Goal: Navigation & Orientation: Find specific page/section

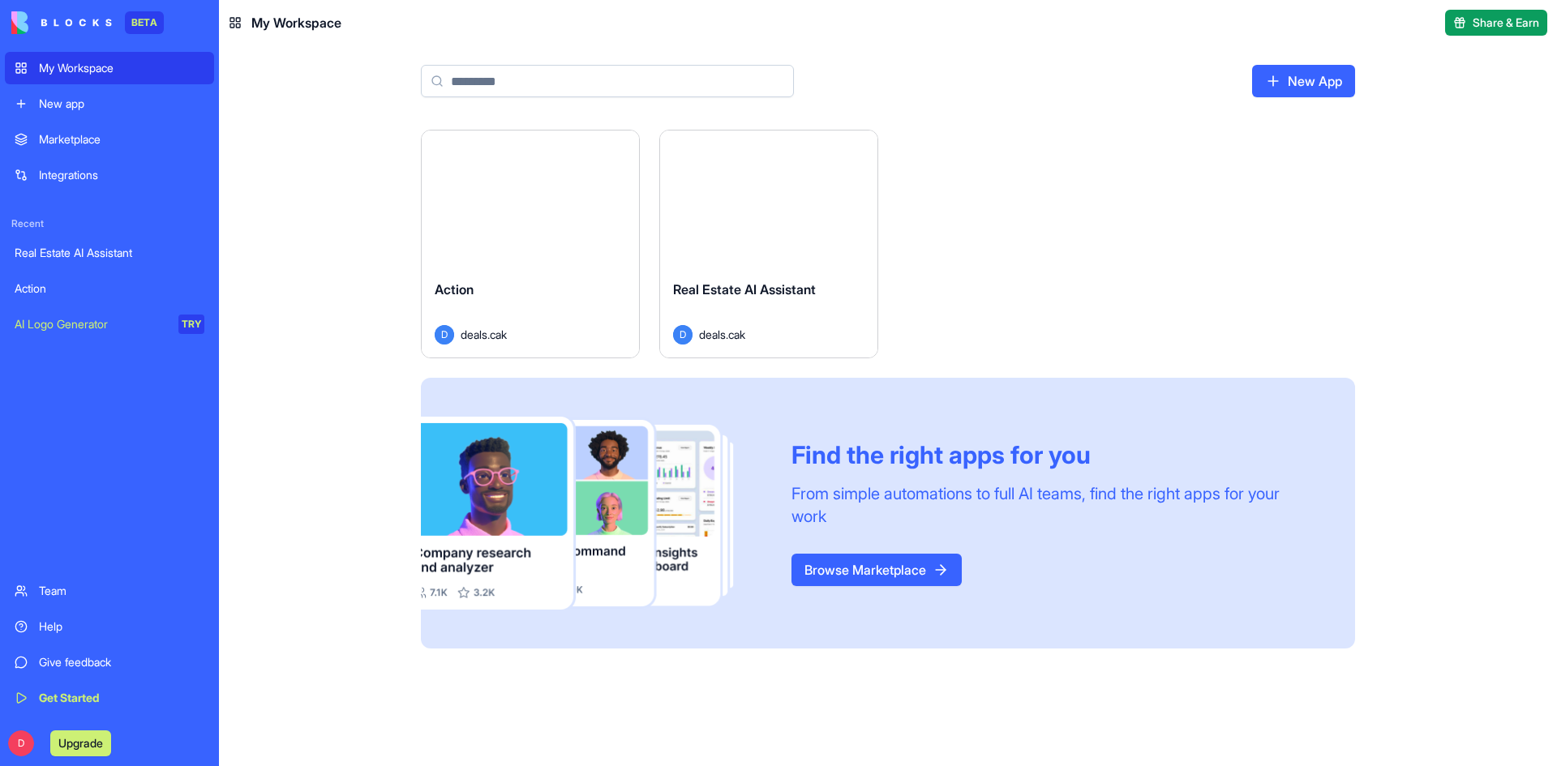
click at [831, 234] on div "Launch" at bounding box center [768, 199] width 217 height 136
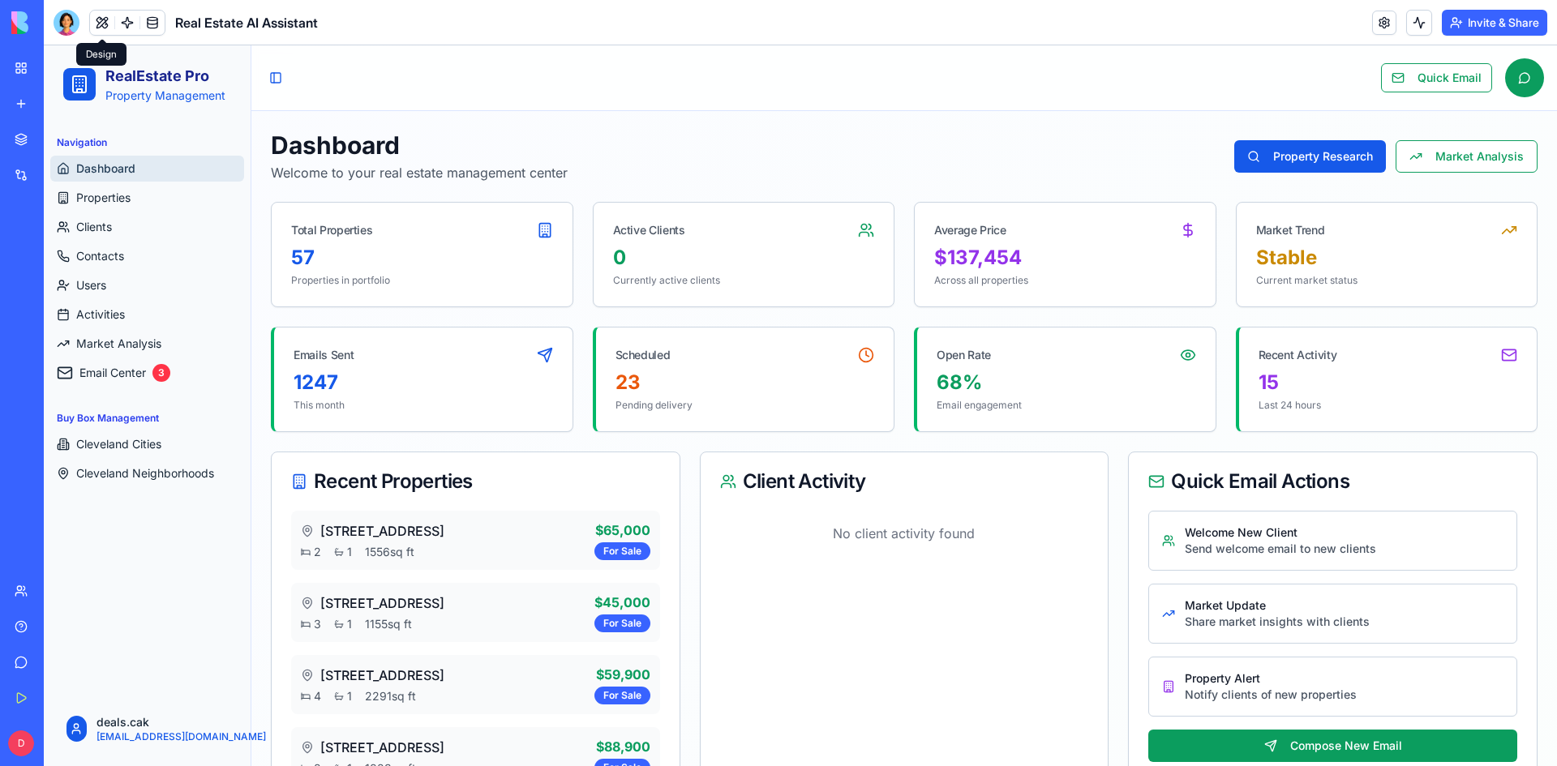
click at [103, 28] on button at bounding box center [102, 23] width 24 height 24
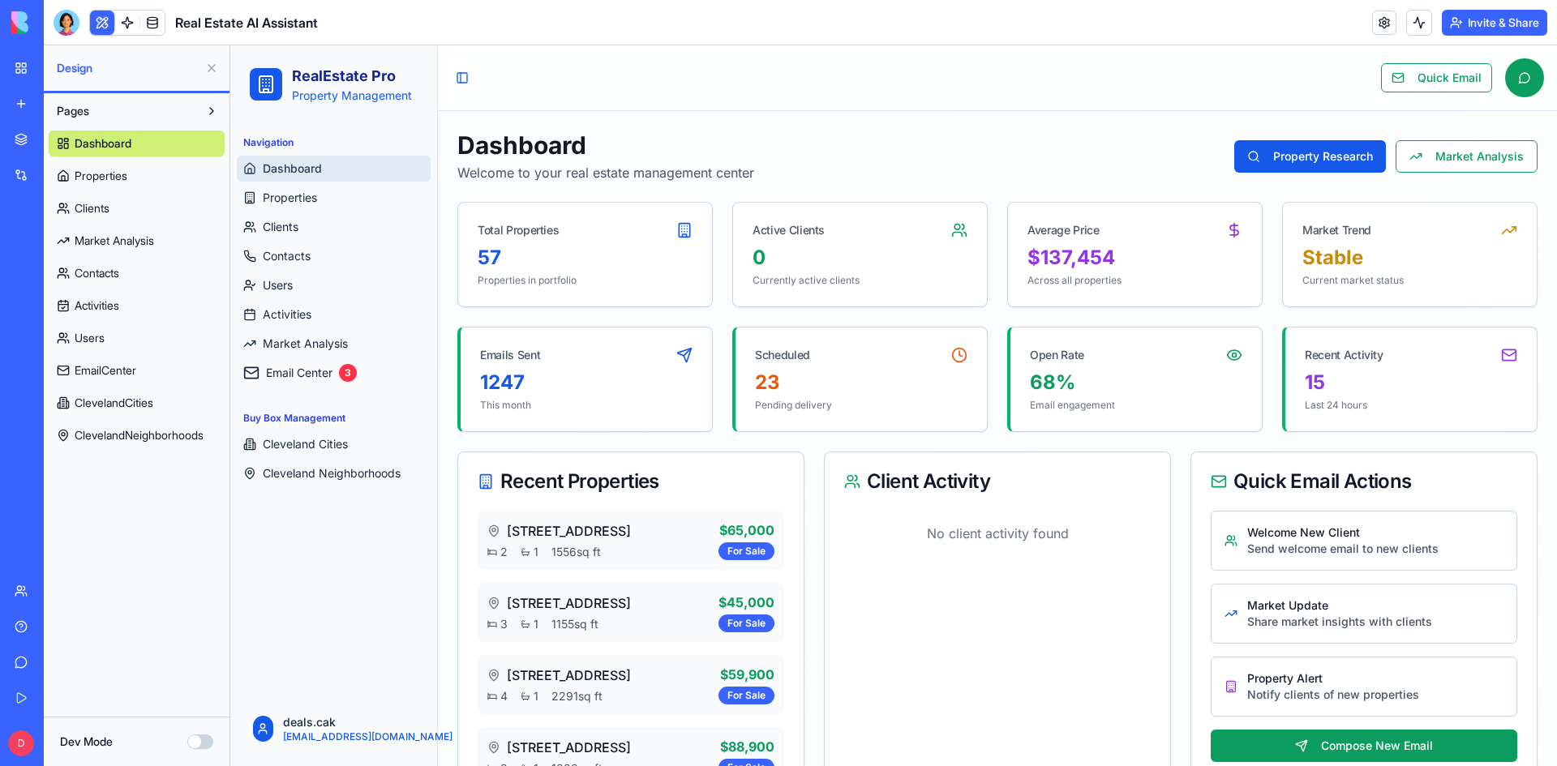
click at [112, 24] on button at bounding box center [102, 23] width 24 height 24
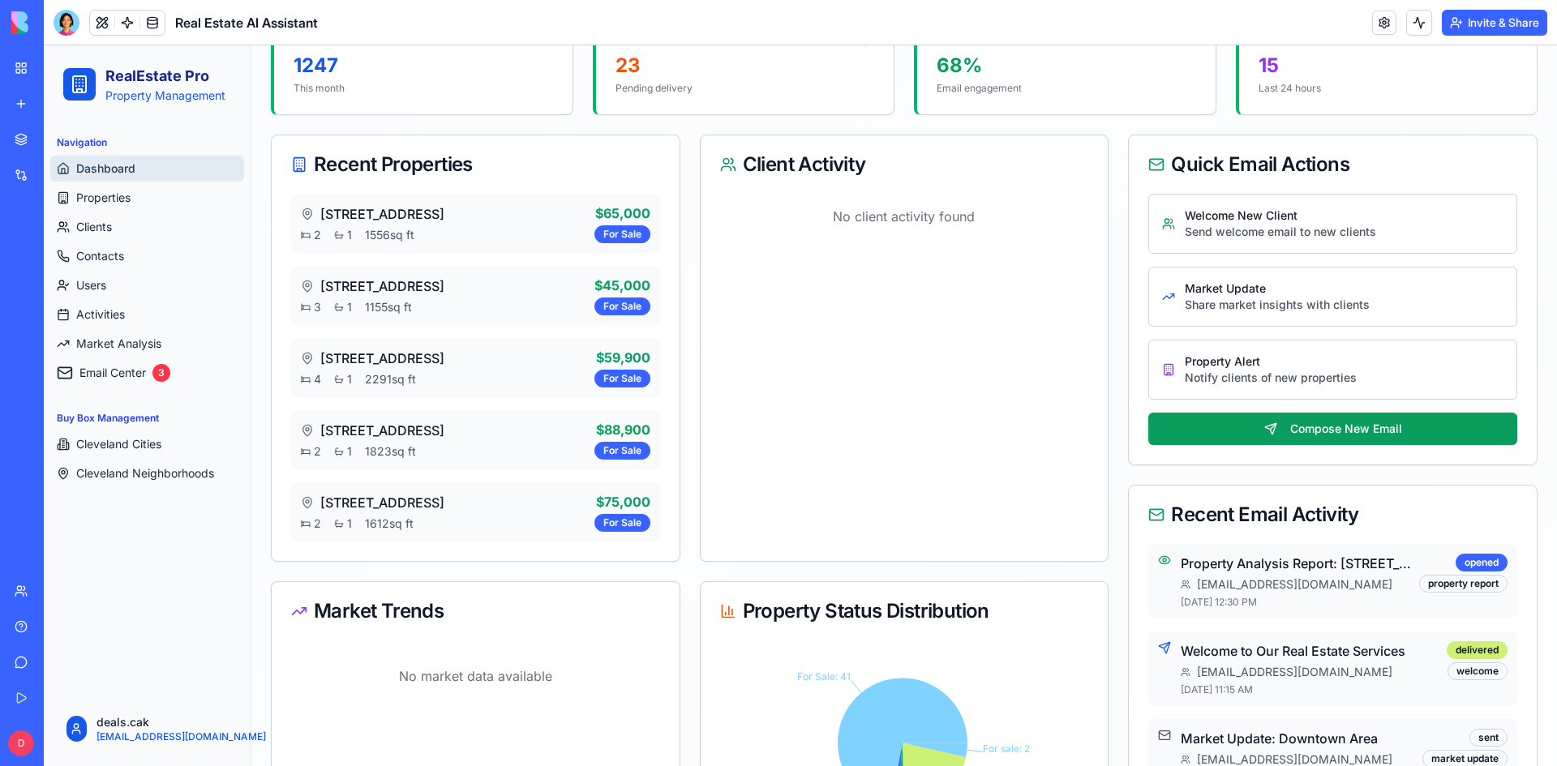
scroll to position [406, 0]
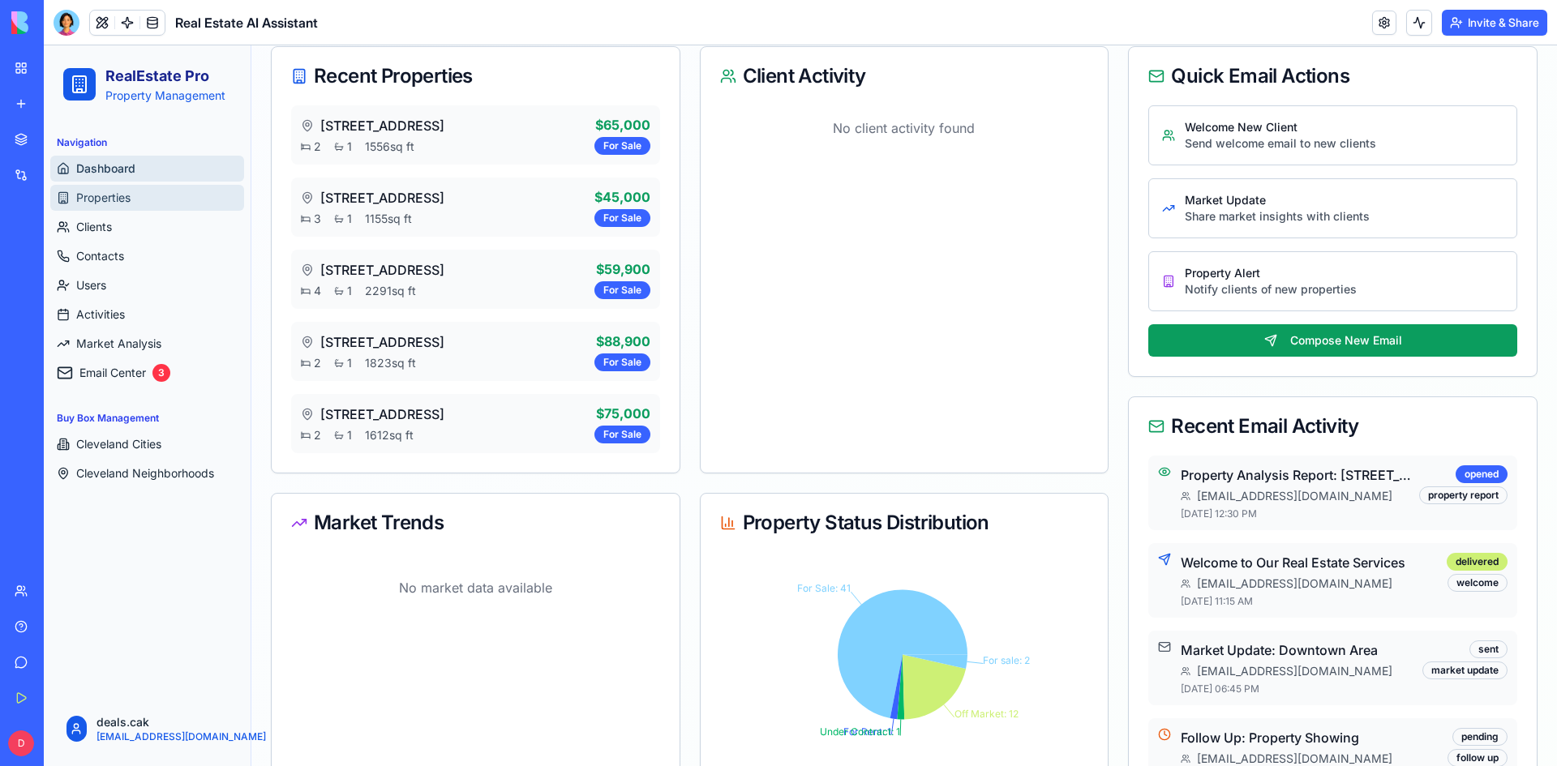
click at [124, 191] on span "Properties" at bounding box center [103, 198] width 54 height 16
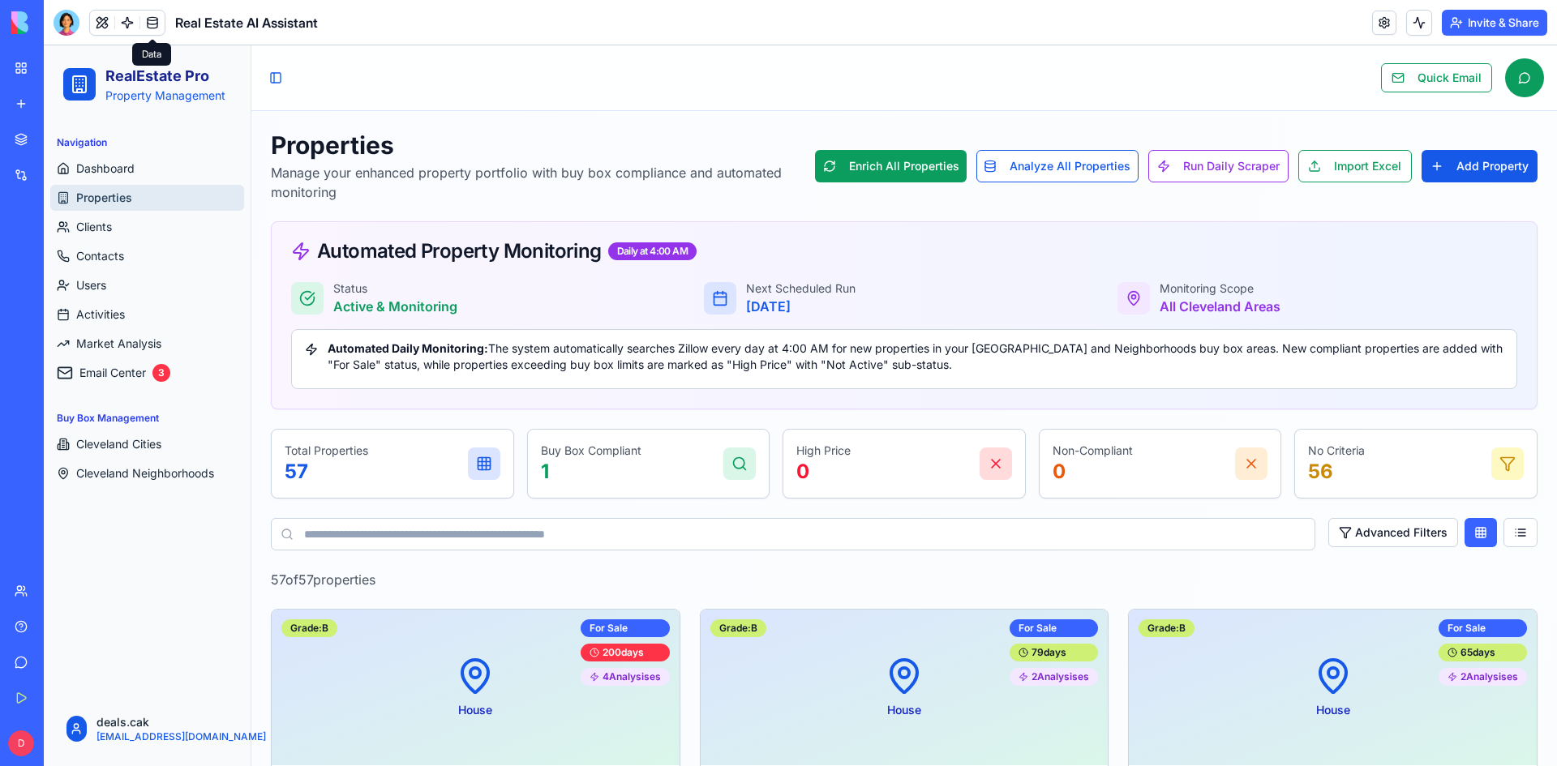
click at [159, 22] on link at bounding box center [152, 23] width 24 height 24
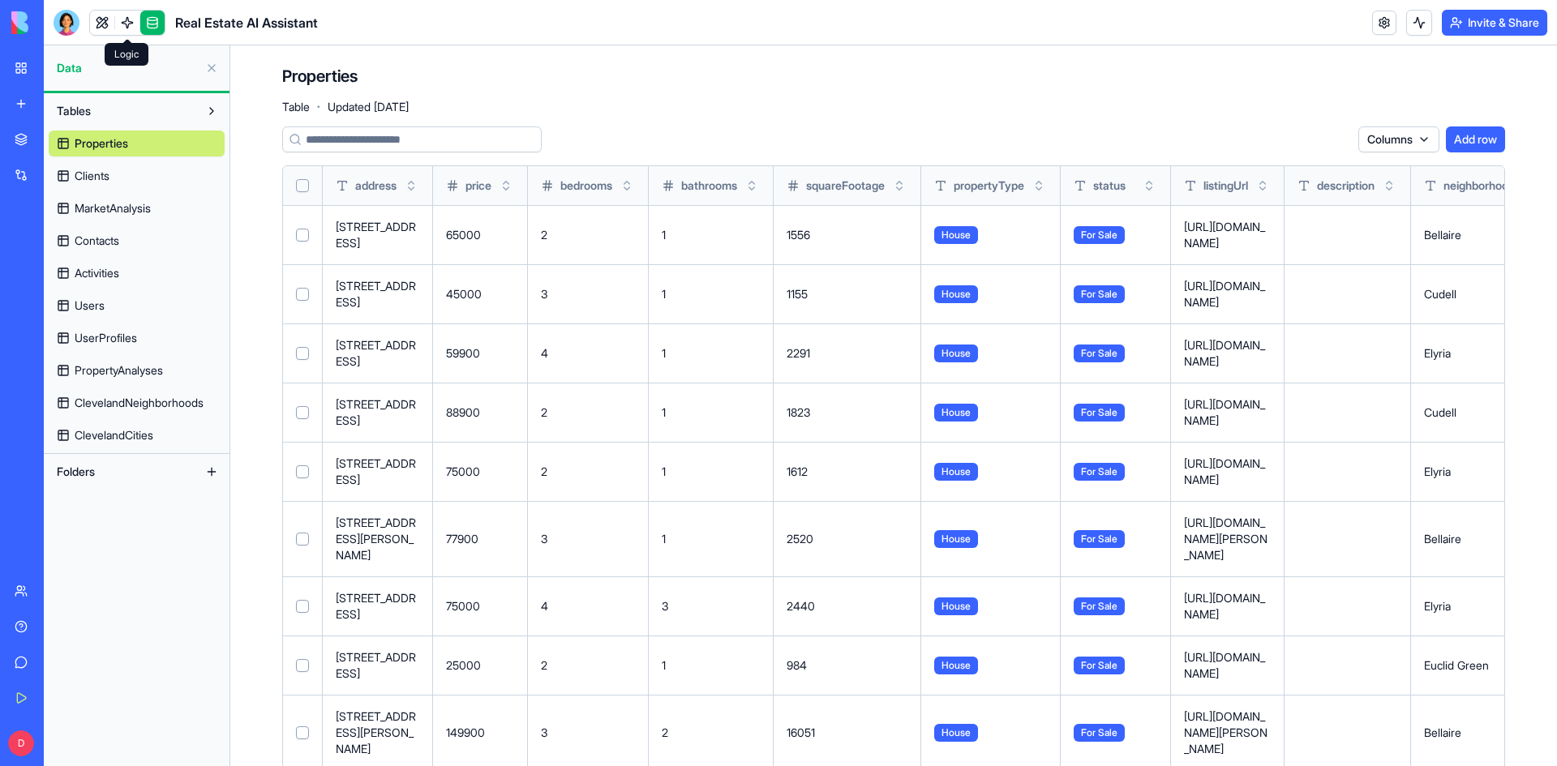
click at [120, 26] on link at bounding box center [127, 23] width 24 height 24
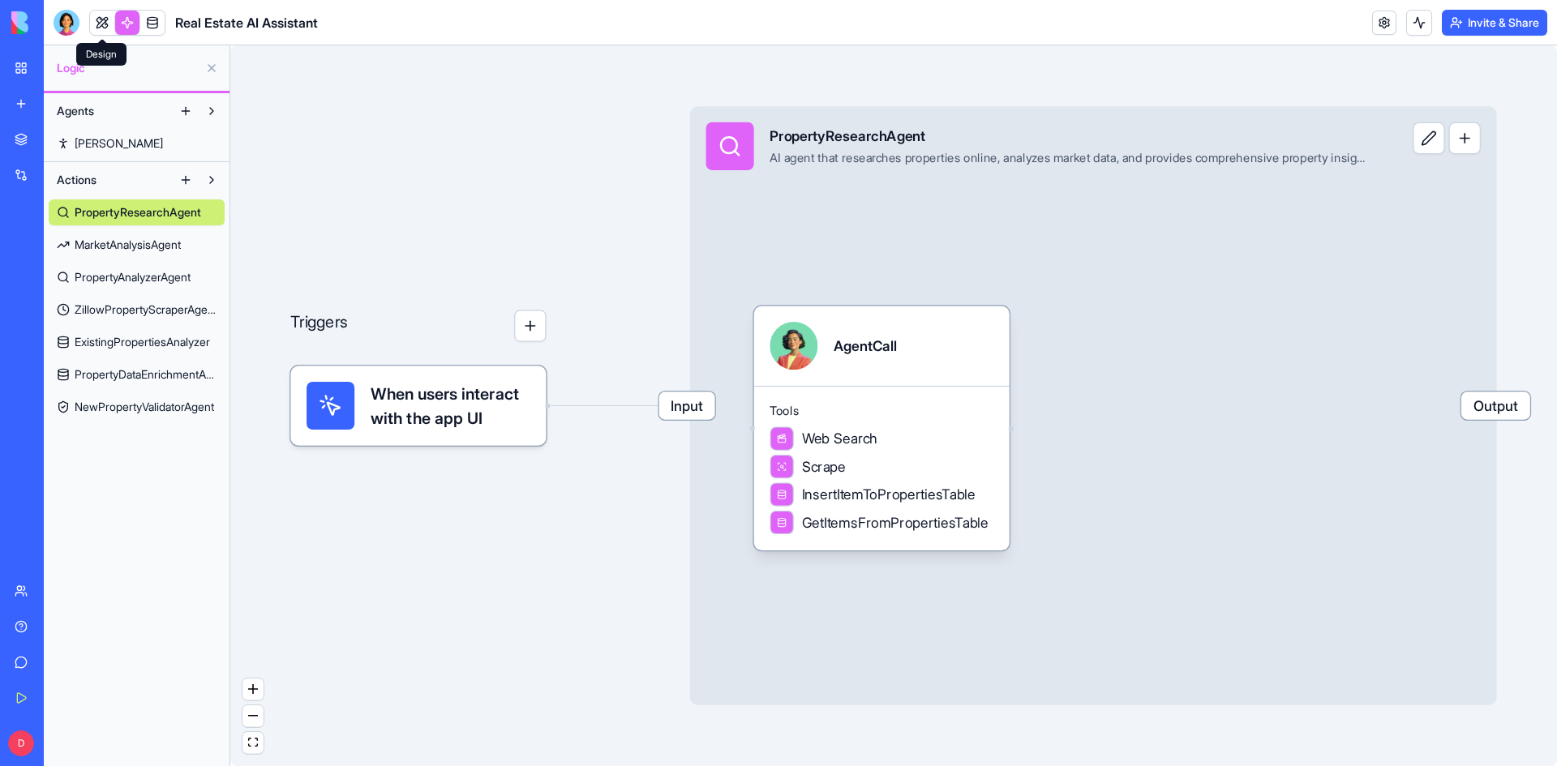
click at [106, 27] on link at bounding box center [102, 23] width 24 height 24
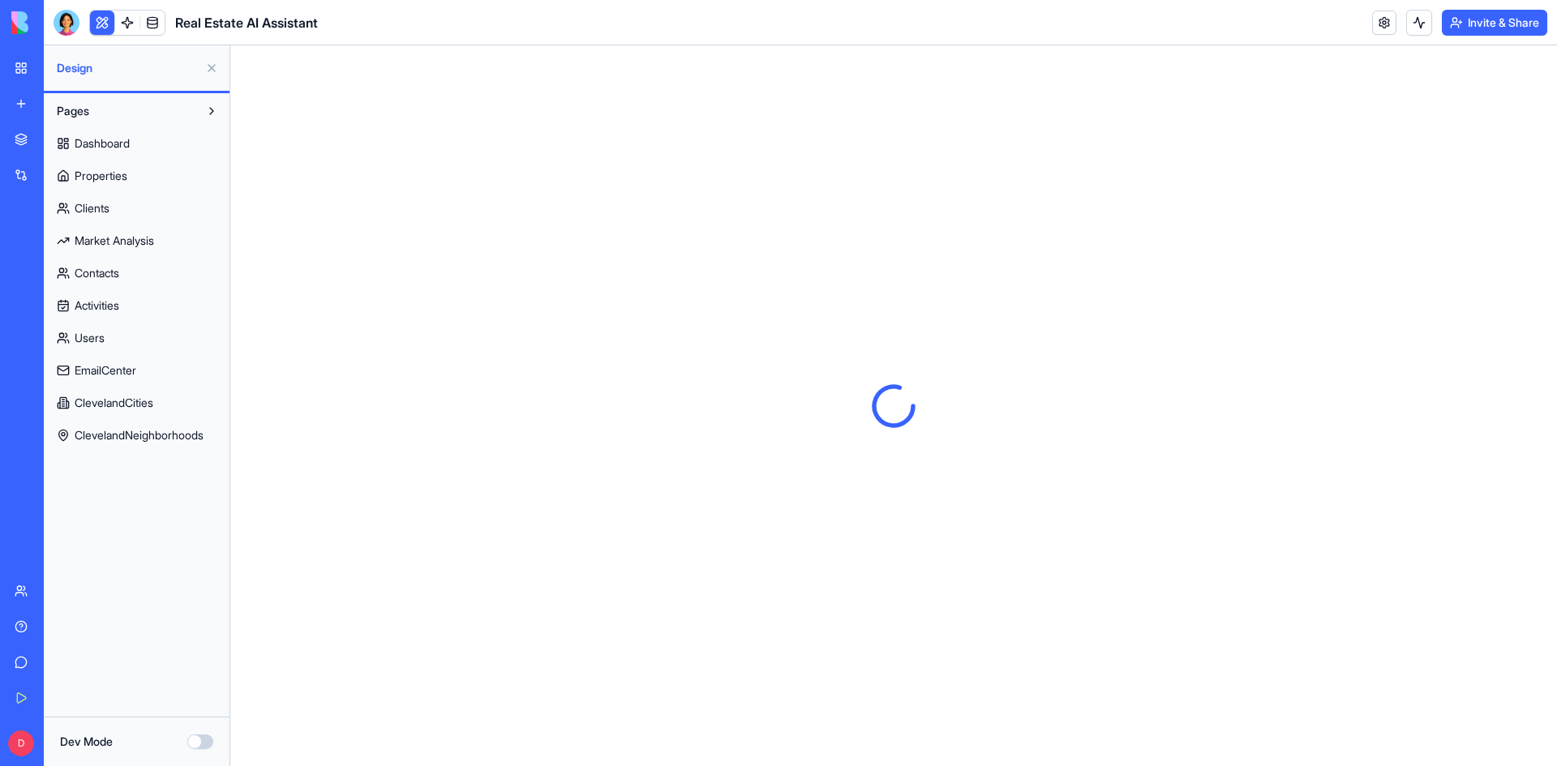
click at [156, 171] on link "Properties" at bounding box center [137, 176] width 176 height 26
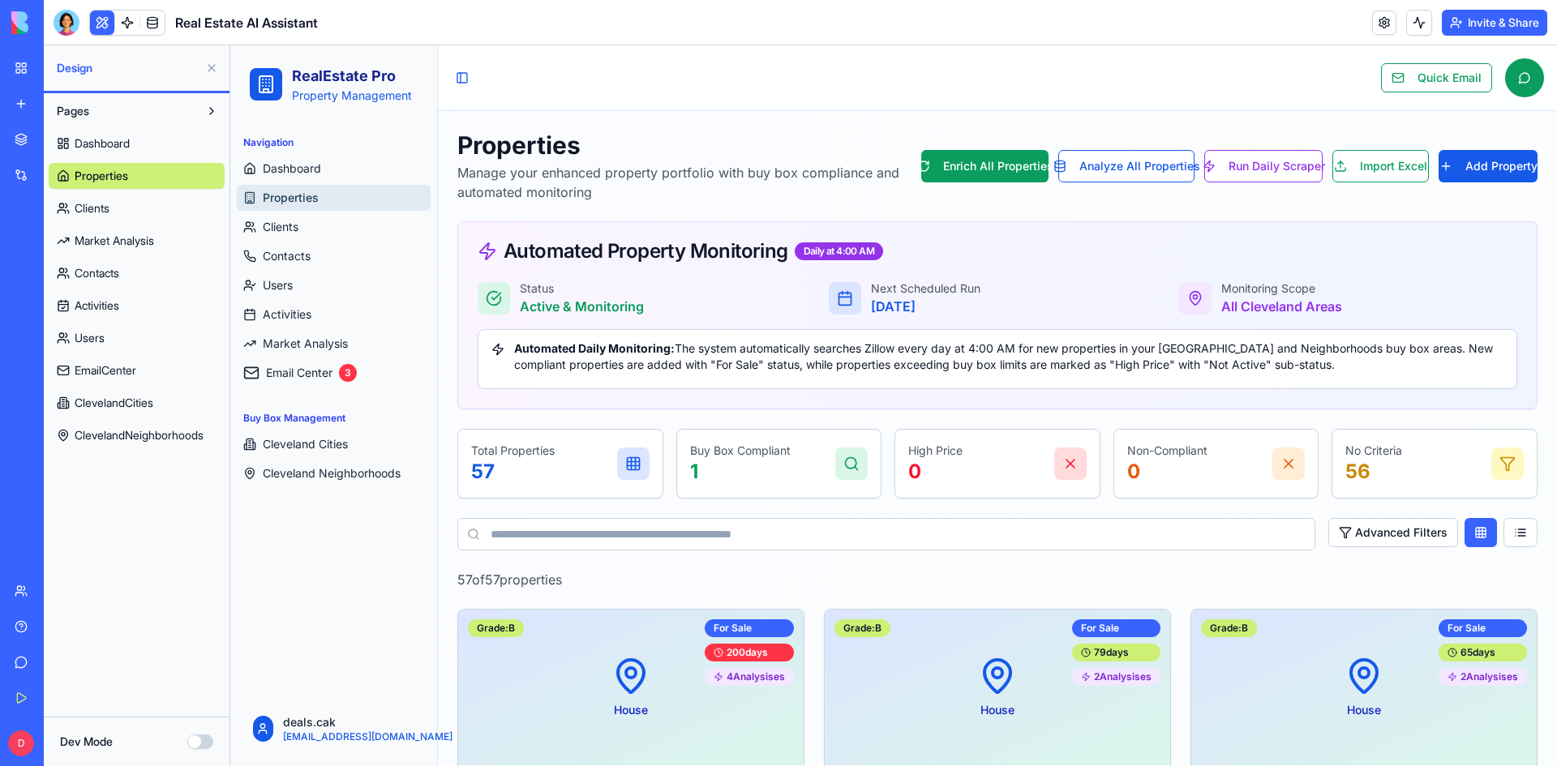
click at [156, 204] on link "Clients" at bounding box center [137, 208] width 176 height 26
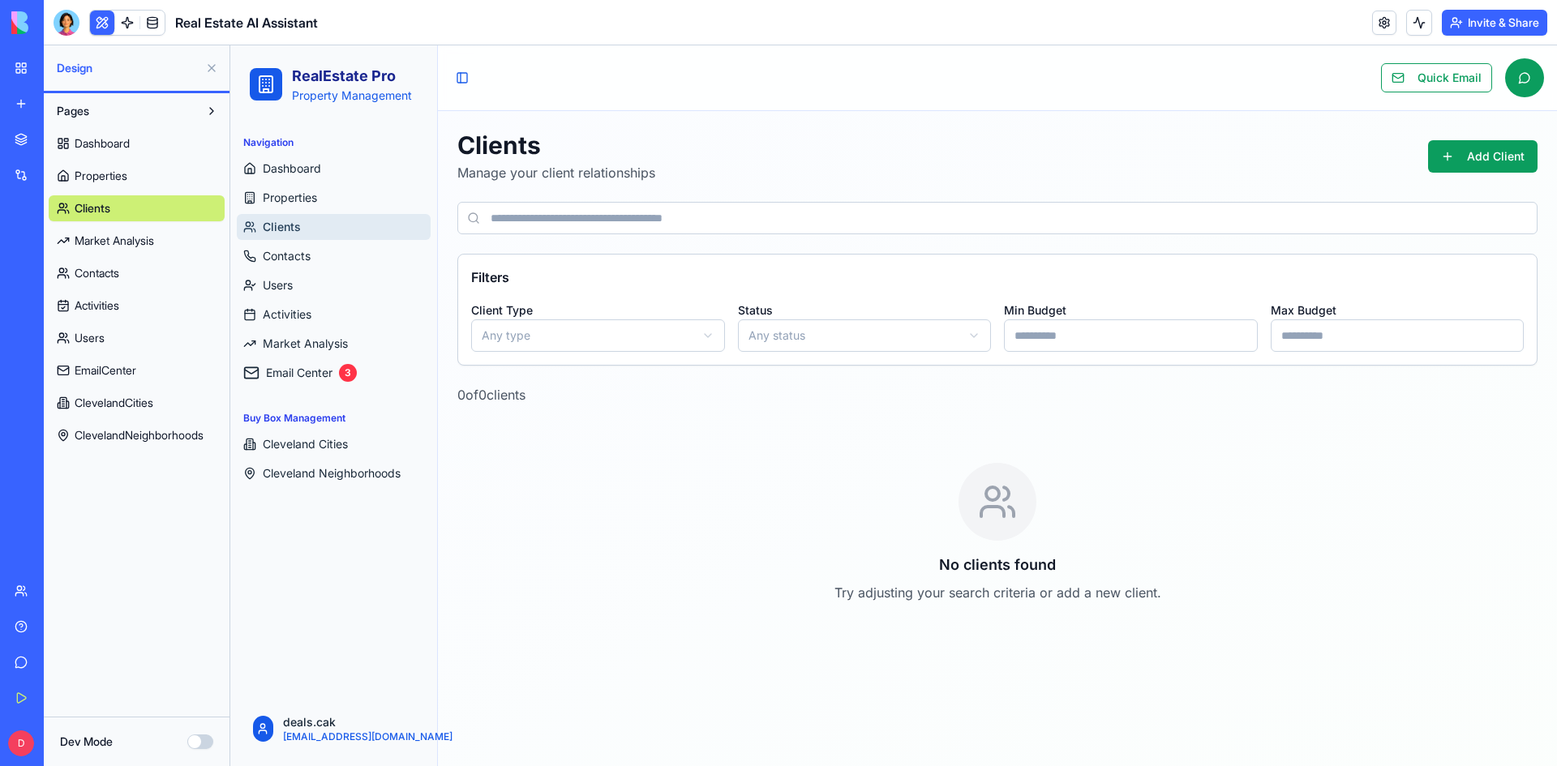
click at [156, 230] on link "Market Analysis" at bounding box center [137, 241] width 176 height 26
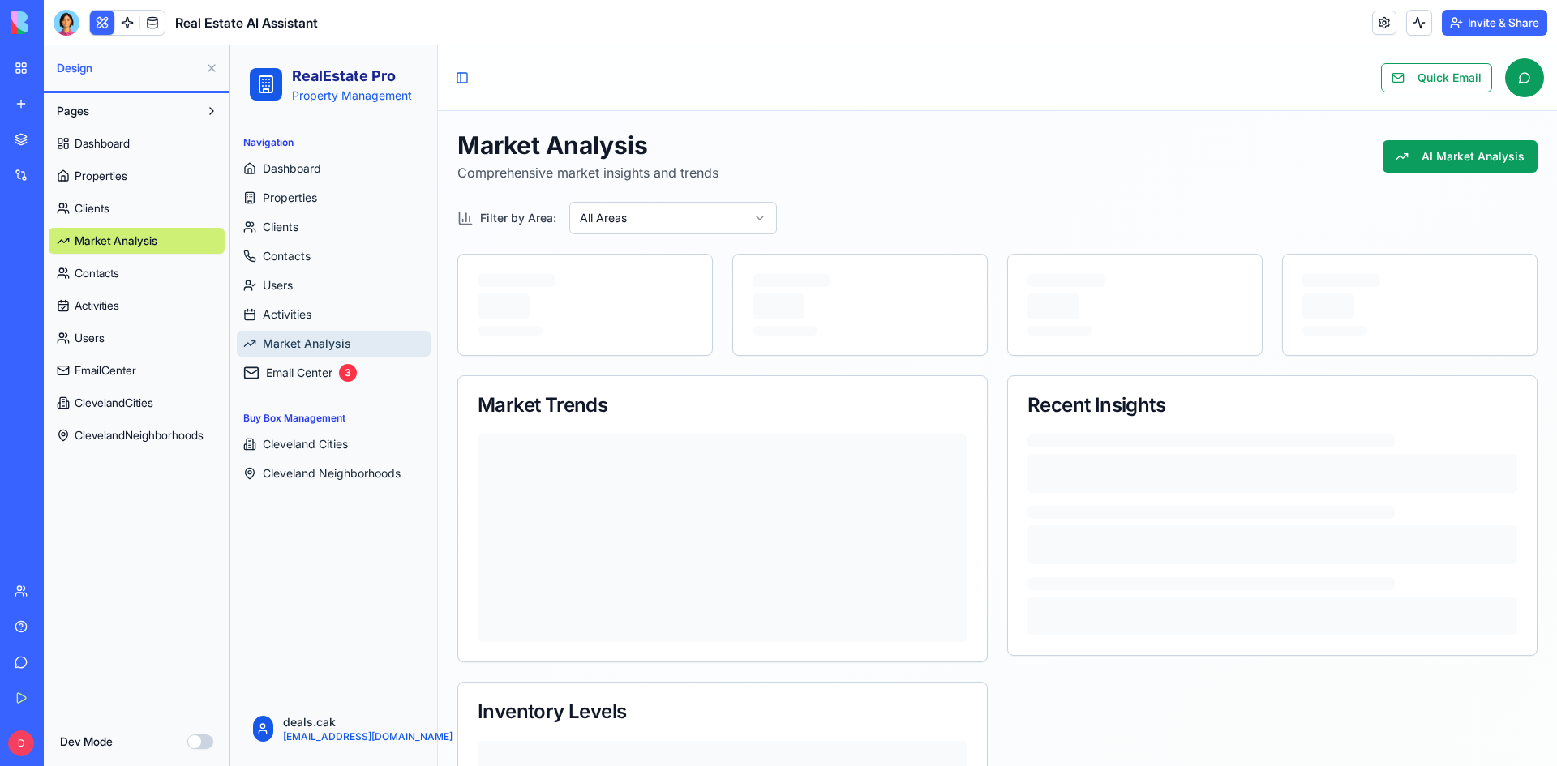
click at [157, 265] on link "Contacts" at bounding box center [137, 273] width 176 height 26
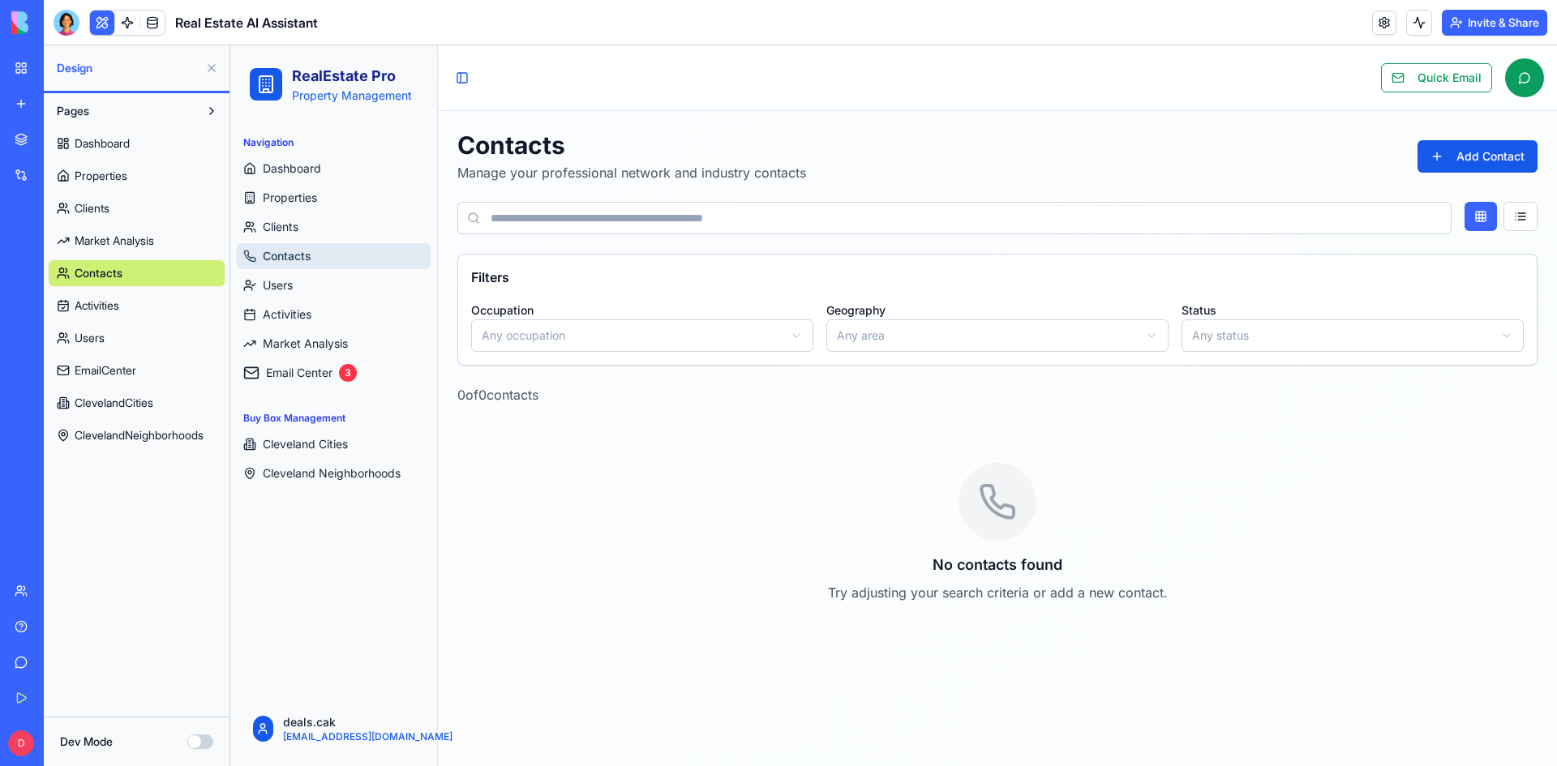
click at [160, 298] on link "Activities" at bounding box center [137, 306] width 176 height 26
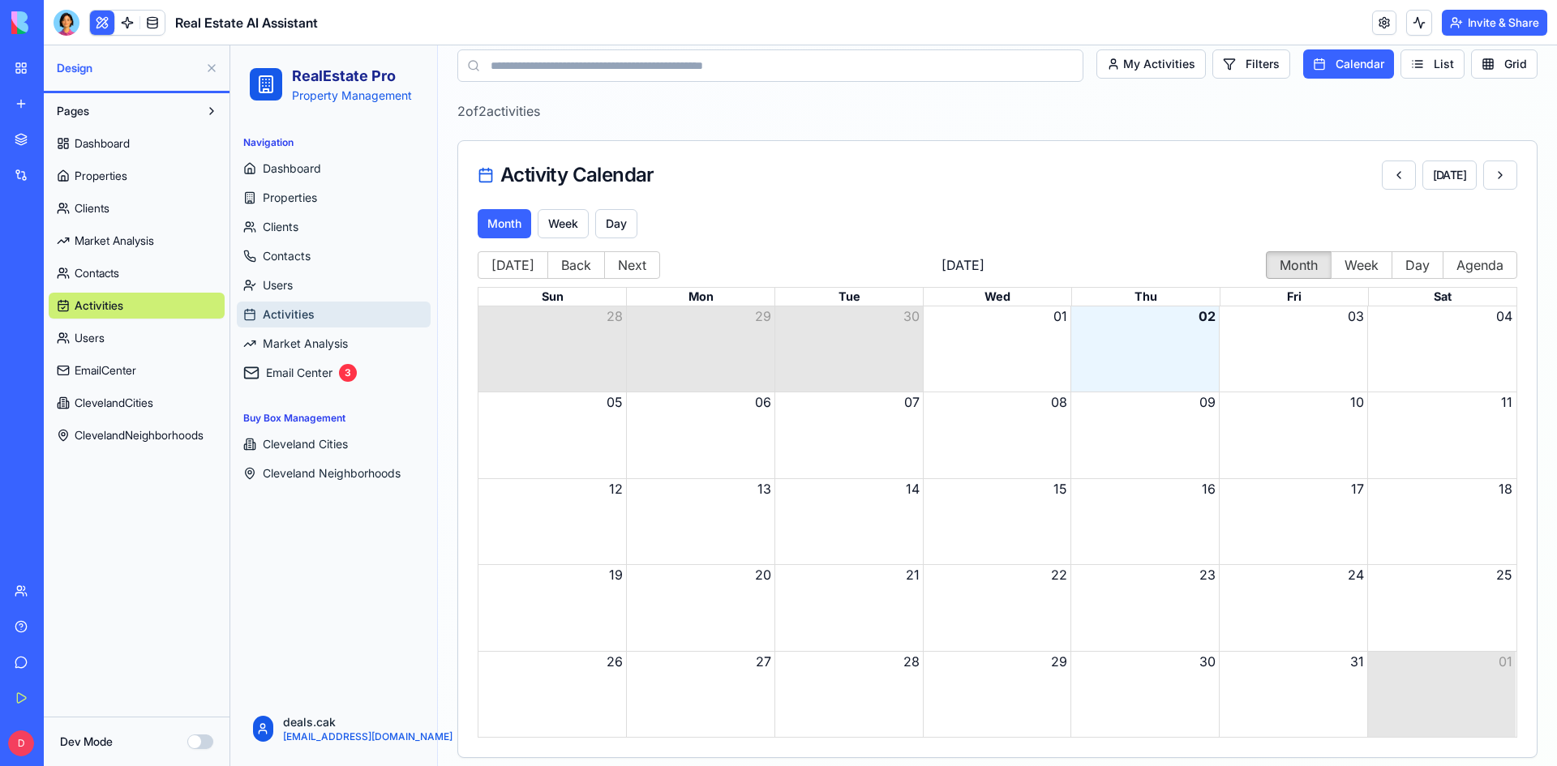
scroll to position [289, 0]
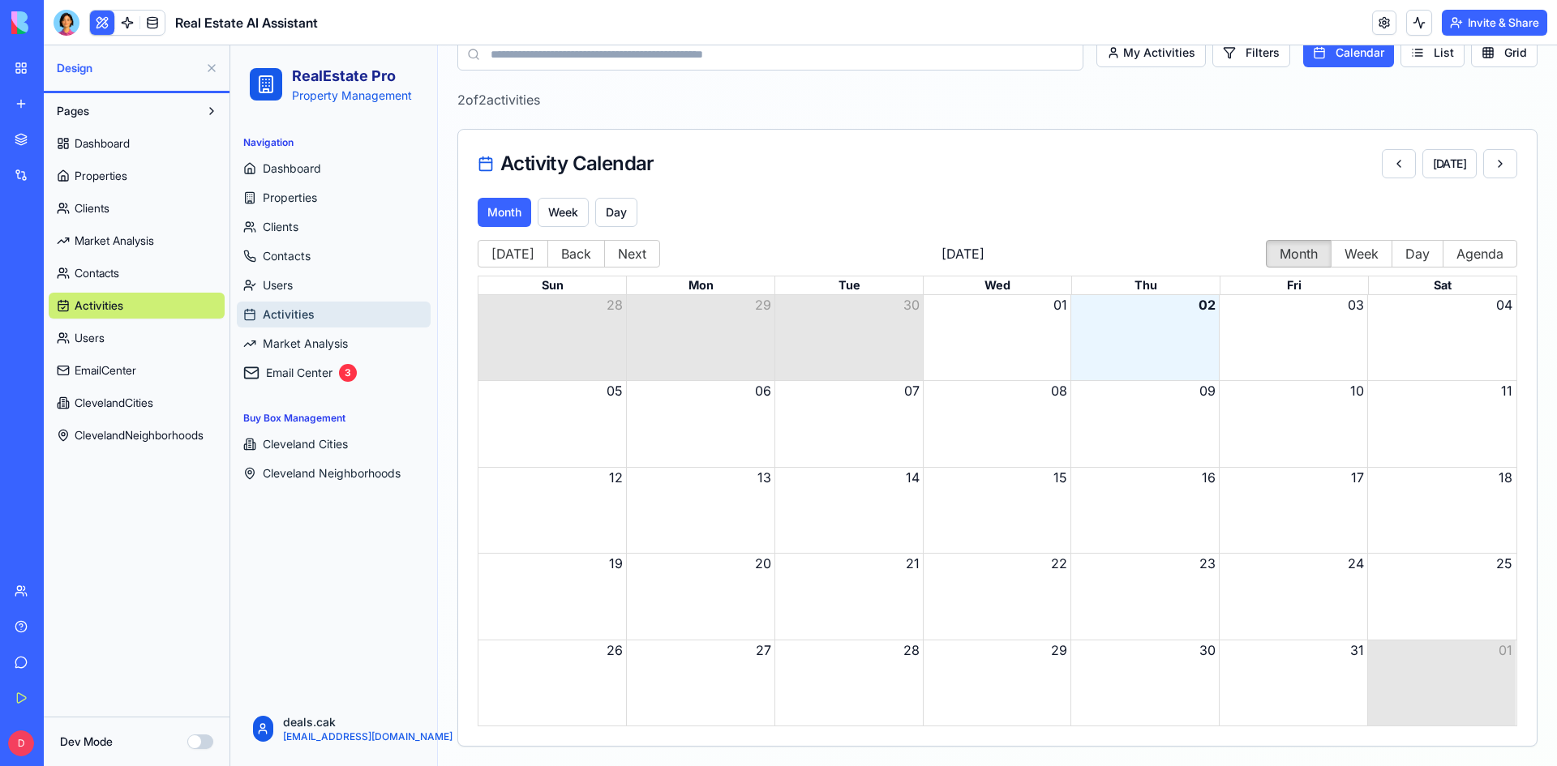
click at [140, 334] on link "Users" at bounding box center [137, 338] width 176 height 26
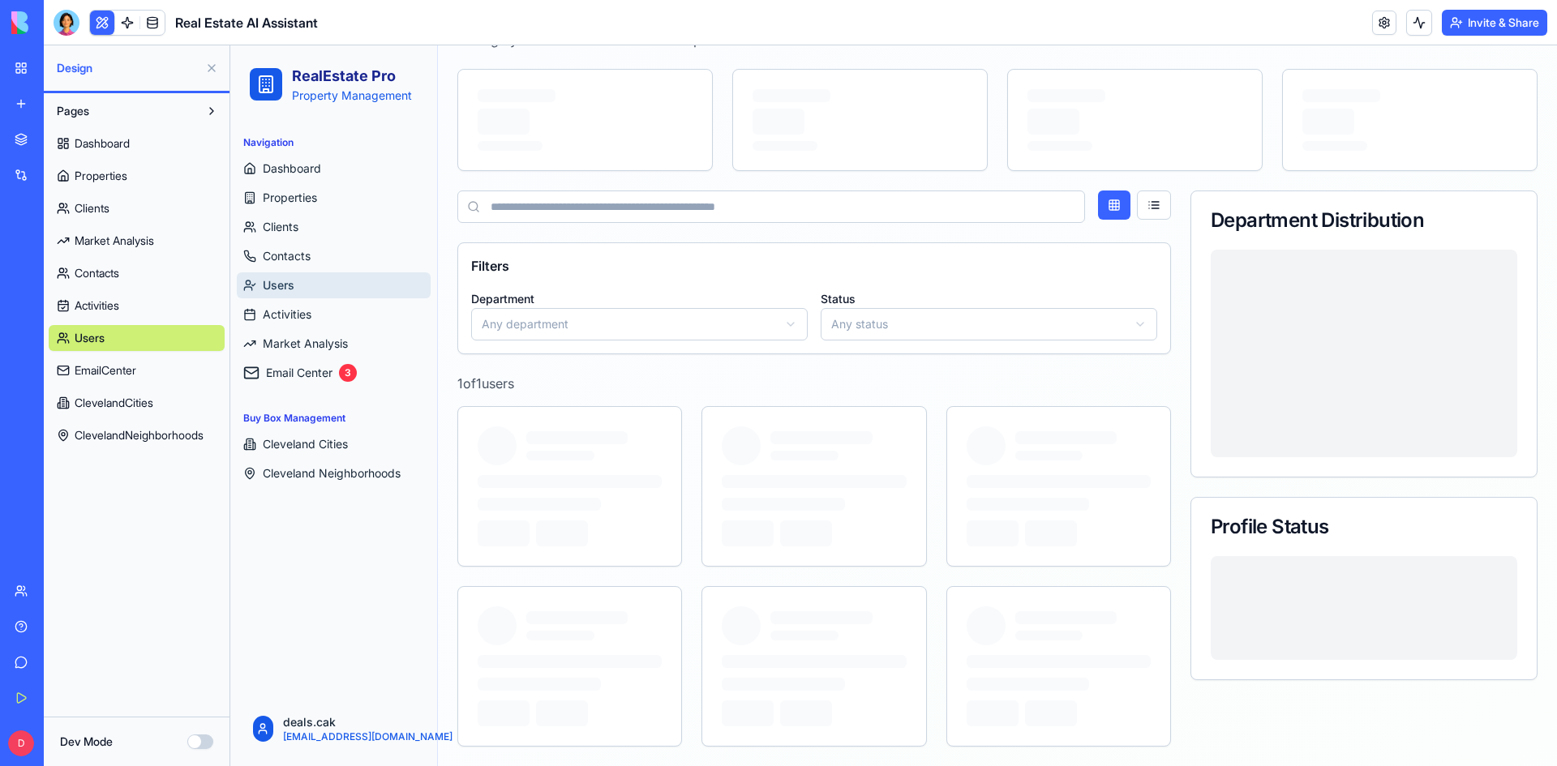
click at [144, 371] on link "EmailCenter" at bounding box center [137, 371] width 176 height 26
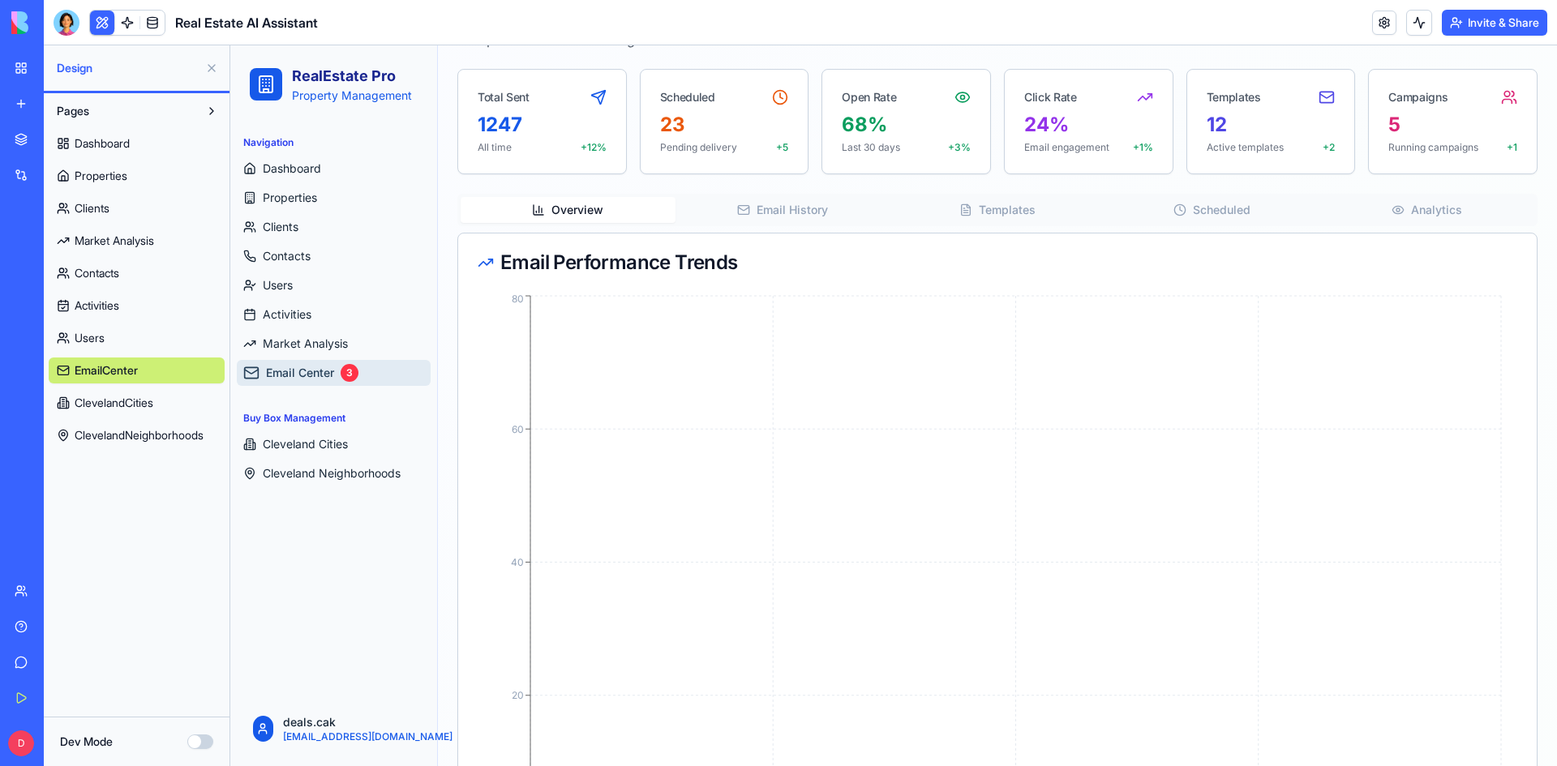
scroll to position [289, 0]
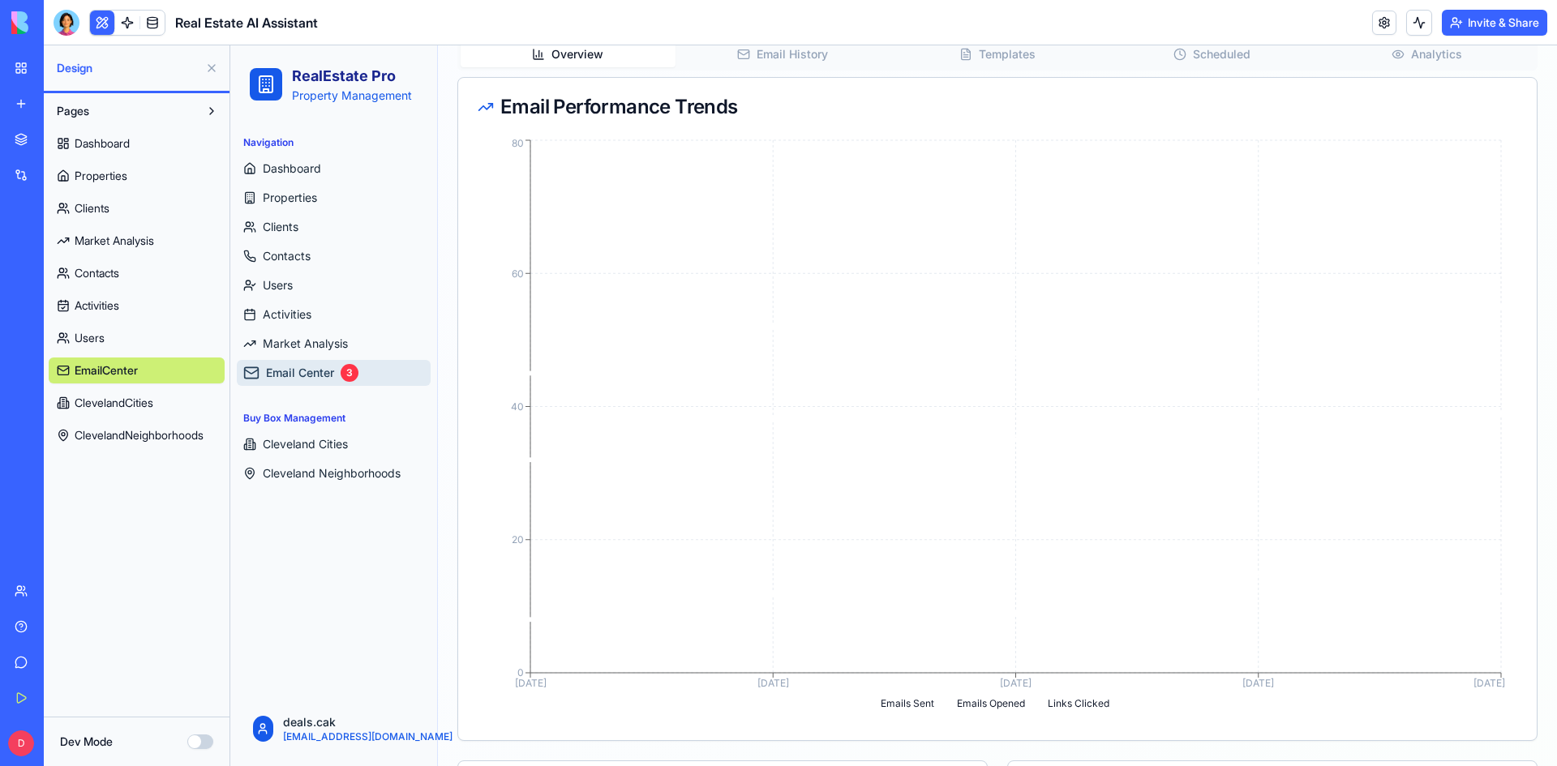
click at [149, 399] on span "ClevelandCities" at bounding box center [114, 403] width 79 height 16
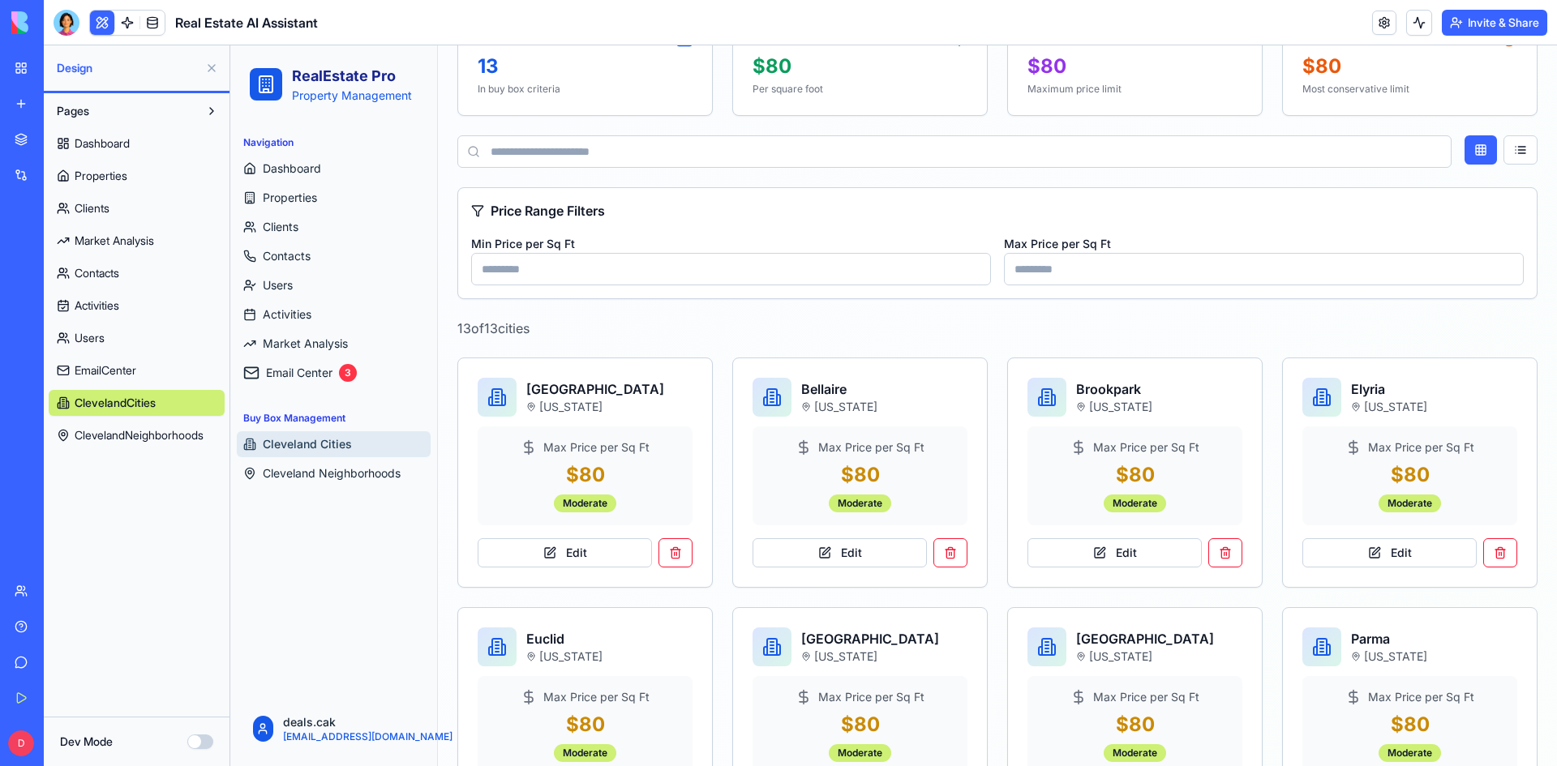
scroll to position [133, 0]
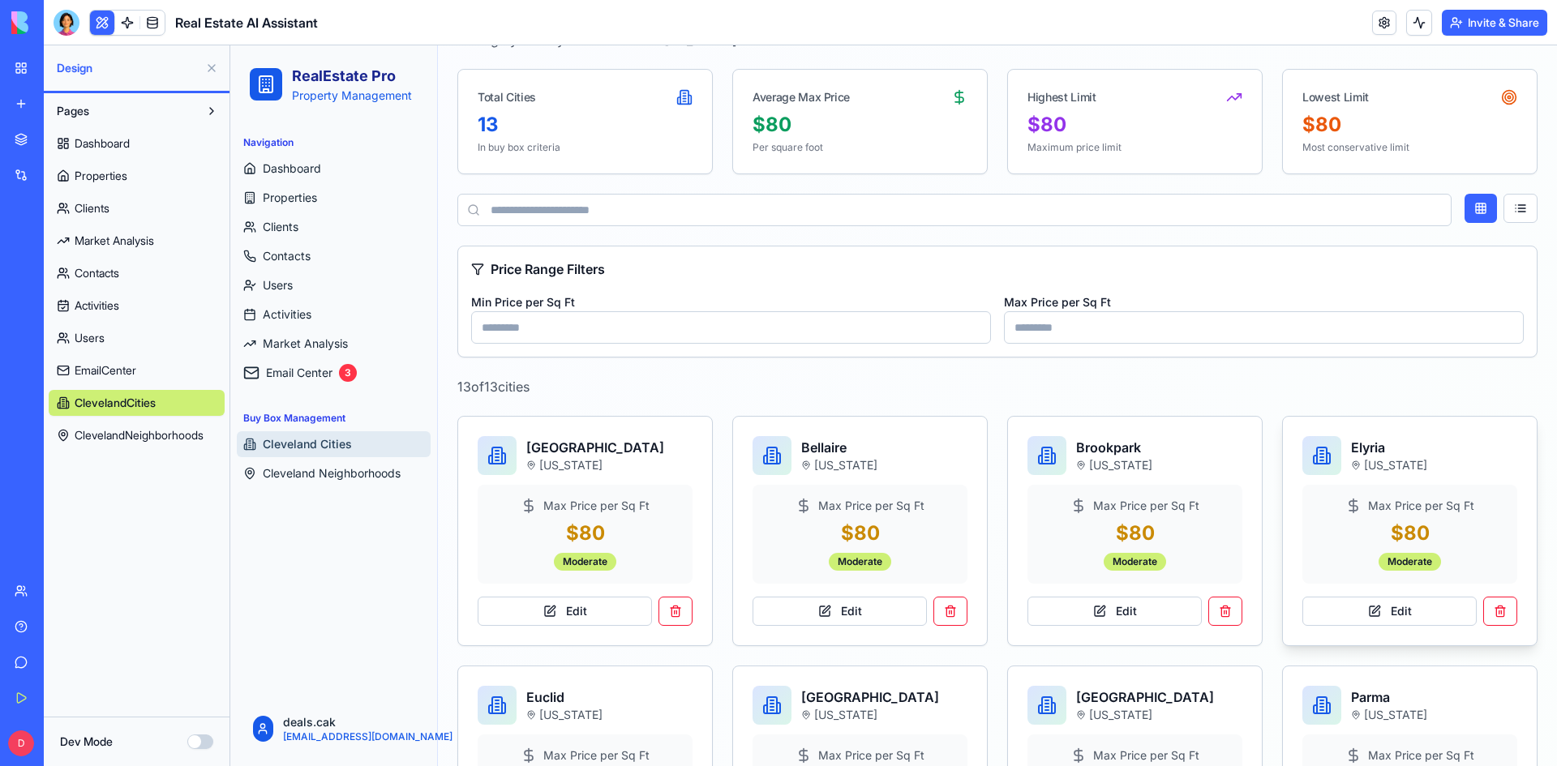
click at [1360, 450] on h3 "Elyria" at bounding box center [1434, 447] width 166 height 19
copy h3 "Elyria"
